Goal: Navigation & Orientation: Find specific page/section

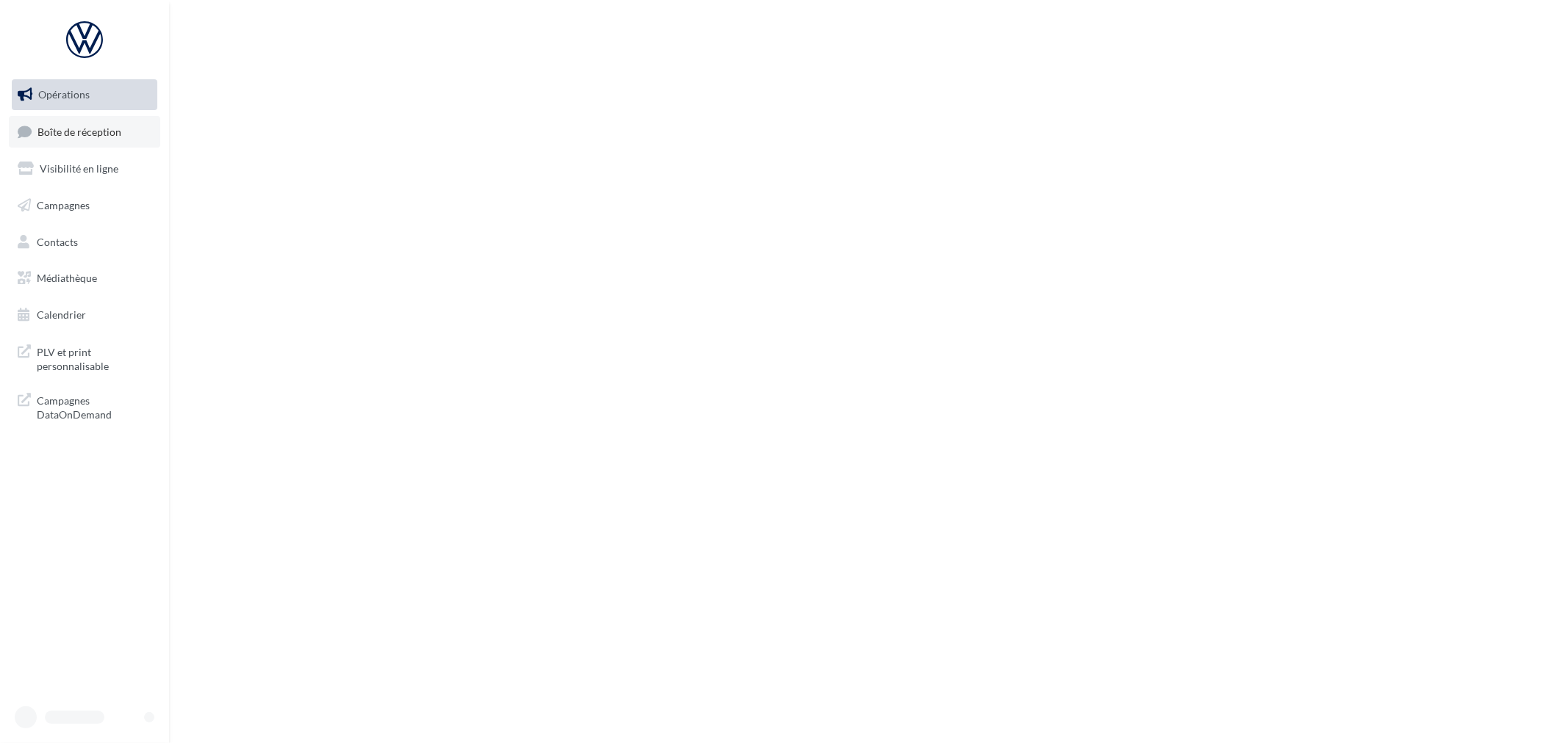
click at [53, 140] on link "Boîte de réception" at bounding box center [84, 132] width 152 height 32
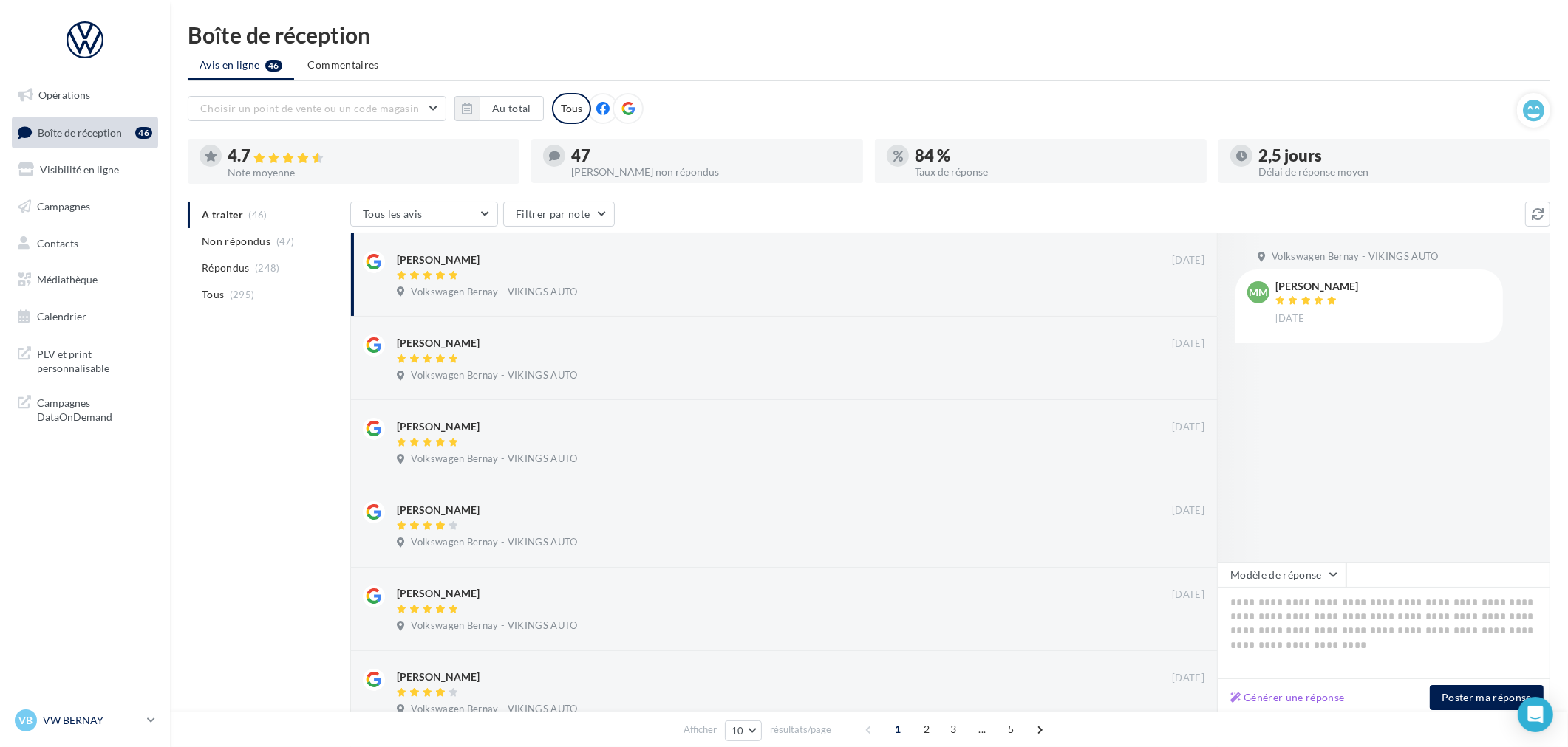
click at [79, 724] on p "VW BERNAY" at bounding box center [91, 721] width 98 height 15
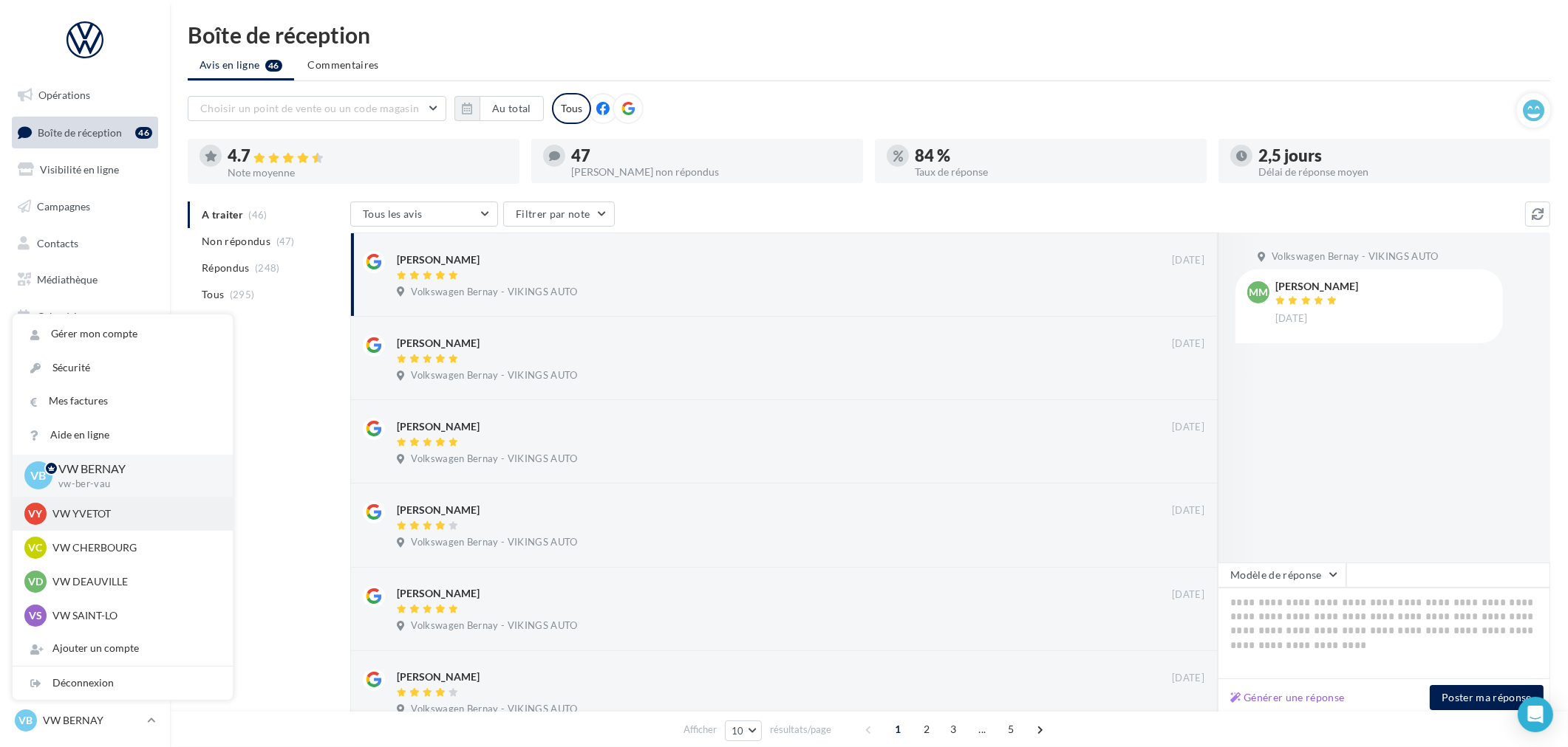
click at [89, 504] on div "VY VW YVETOT vw-yve-vau" at bounding box center [123, 514] width 197 height 22
